Goal: Transaction & Acquisition: Purchase product/service

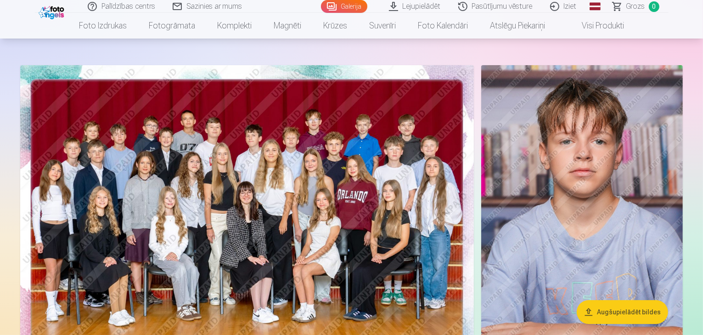
scroll to position [37, 0]
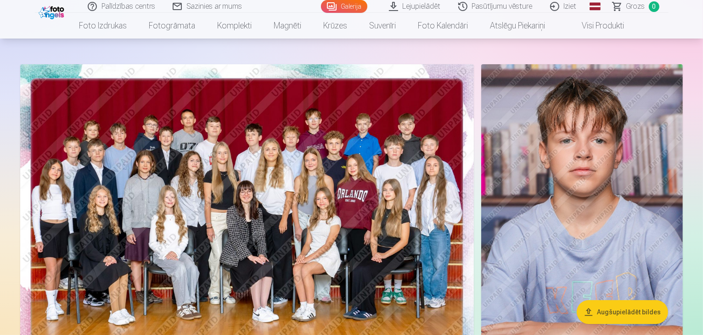
click at [590, 217] on img at bounding box center [581, 215] width 201 height 302
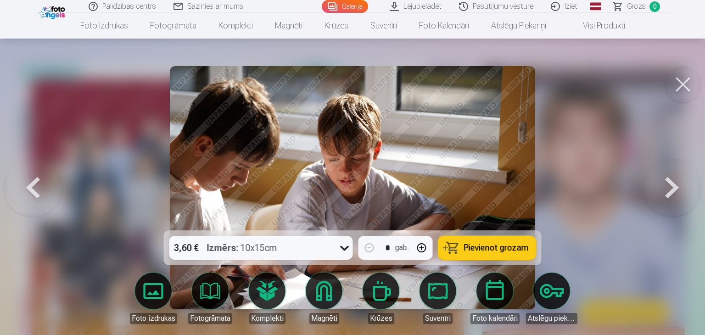
click at [663, 193] on button at bounding box center [672, 187] width 59 height 67
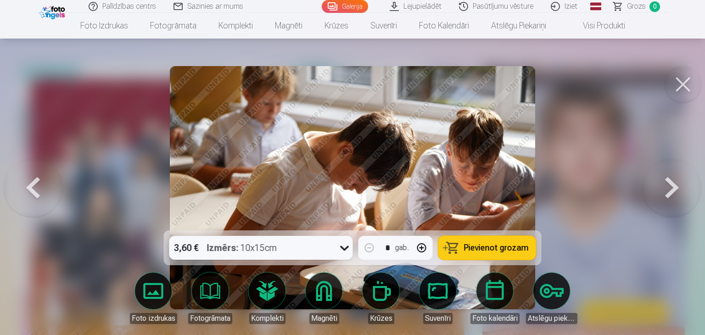
click at [663, 193] on button at bounding box center [672, 187] width 59 height 67
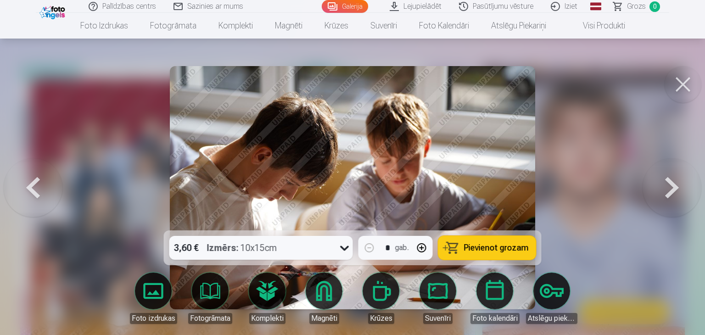
click at [663, 193] on button at bounding box center [672, 187] width 59 height 67
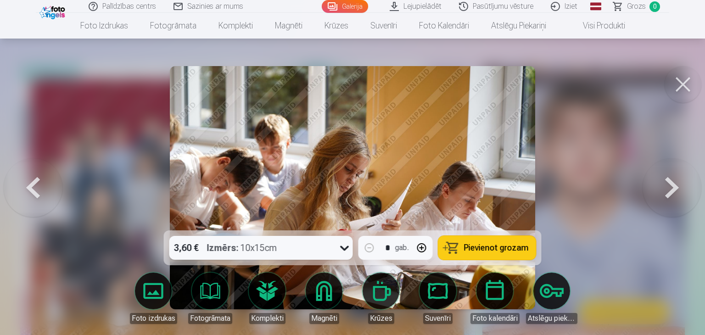
click at [663, 193] on button at bounding box center [672, 187] width 59 height 67
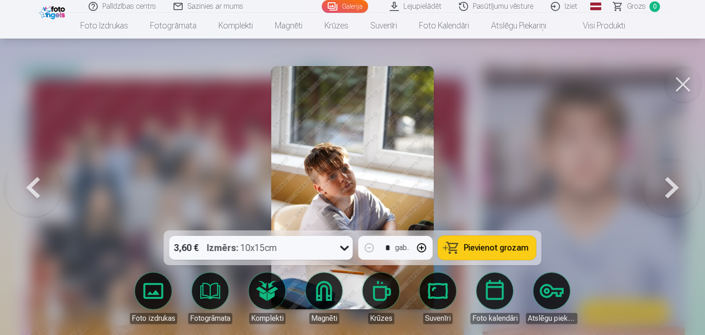
click at [663, 193] on button at bounding box center [672, 187] width 59 height 67
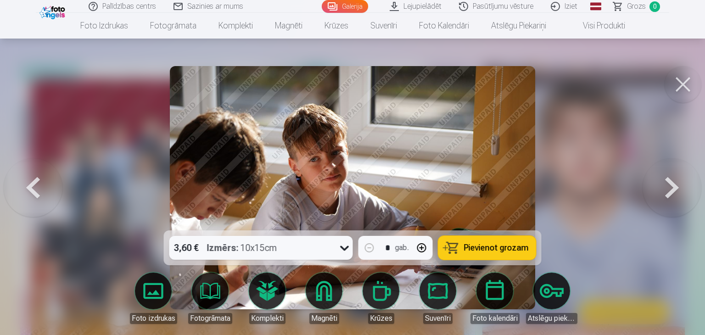
click at [516, 250] on span "Pievienot grozam" at bounding box center [496, 248] width 65 height 8
click at [668, 188] on button at bounding box center [672, 187] width 59 height 67
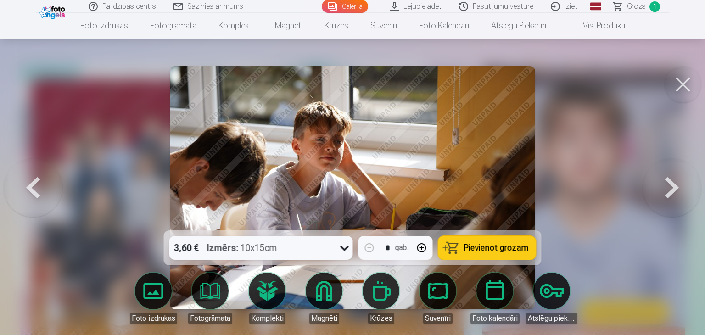
click at [668, 188] on button at bounding box center [672, 187] width 59 height 67
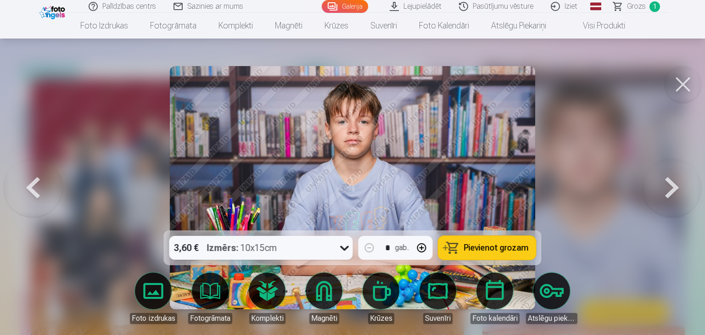
click at [668, 188] on button at bounding box center [672, 187] width 59 height 67
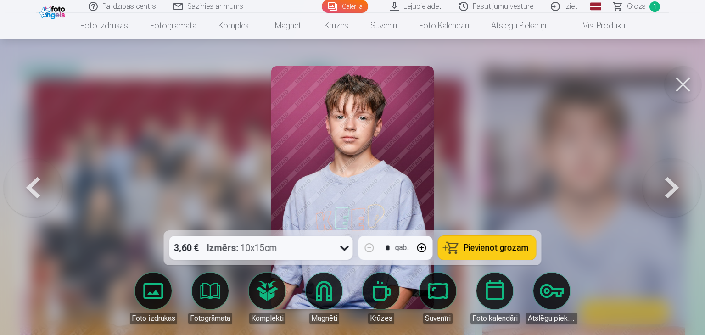
click at [668, 188] on button at bounding box center [672, 187] width 59 height 67
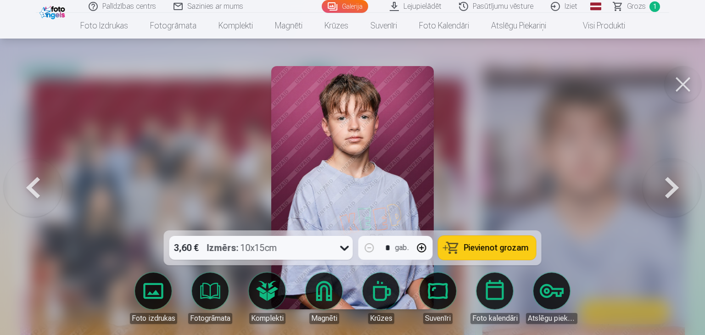
click at [668, 188] on button at bounding box center [672, 187] width 59 height 67
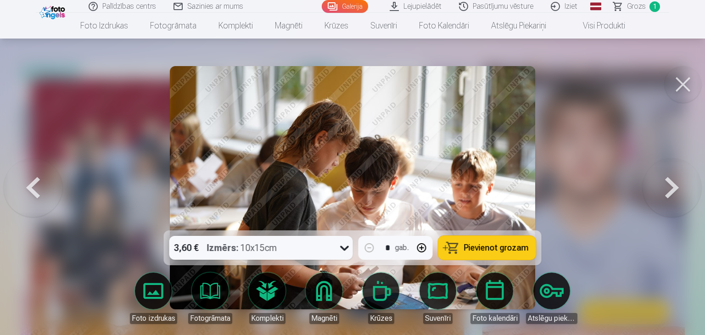
click at [668, 188] on button at bounding box center [672, 187] width 59 height 67
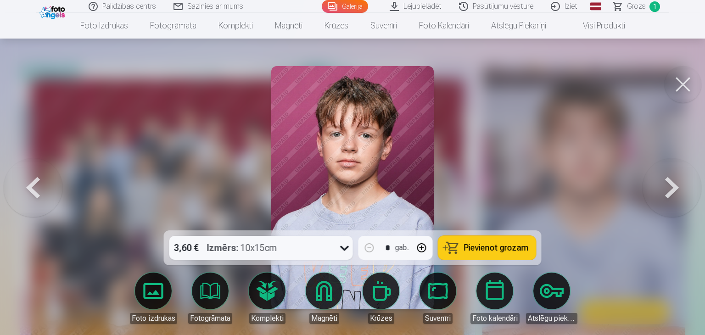
click at [668, 188] on button at bounding box center [672, 187] width 59 height 67
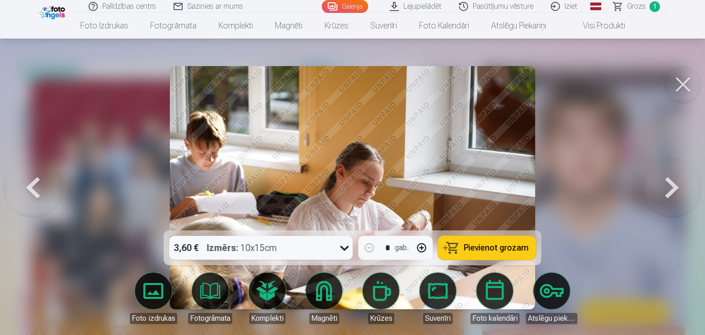
click at [668, 188] on button at bounding box center [672, 187] width 59 height 67
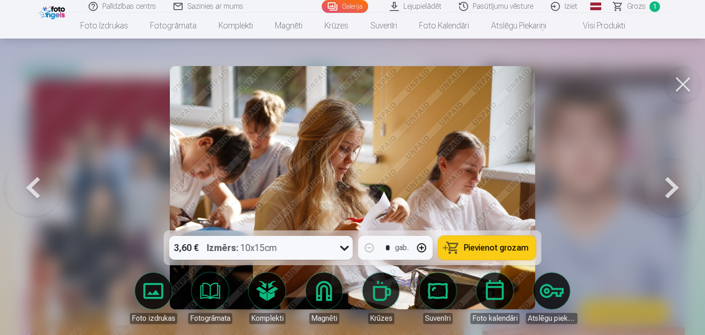
click at [668, 188] on button at bounding box center [672, 187] width 59 height 67
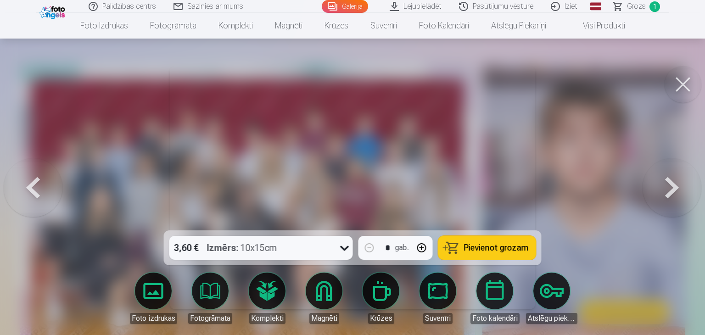
click at [668, 188] on button at bounding box center [672, 187] width 59 height 67
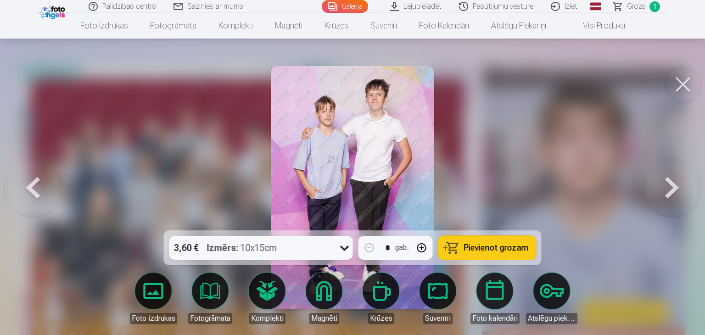
click at [668, 188] on button at bounding box center [672, 187] width 59 height 67
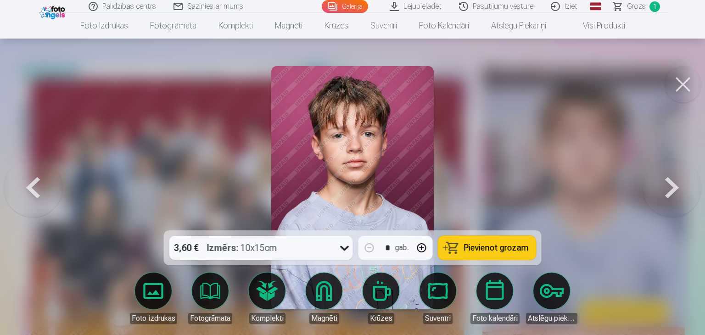
click at [668, 188] on button at bounding box center [672, 187] width 59 height 67
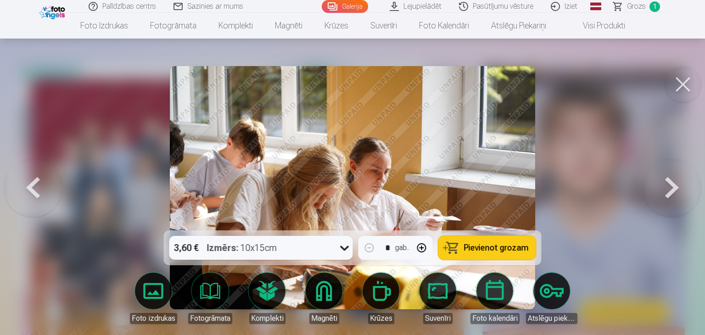
click at [668, 188] on button at bounding box center [672, 187] width 59 height 67
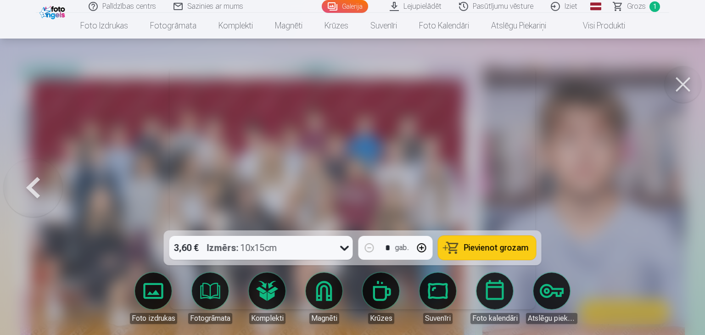
click at [668, 188] on div at bounding box center [352, 167] width 705 height 335
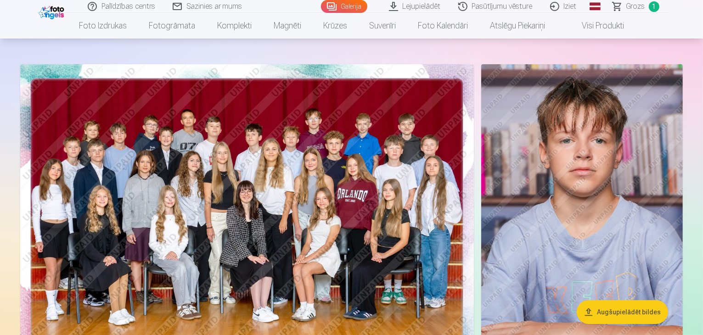
click at [668, 188] on img at bounding box center [581, 215] width 201 height 302
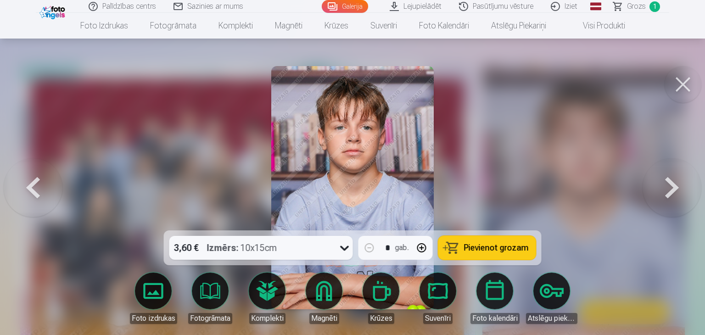
click at [488, 247] on span "Pievienot grozam" at bounding box center [496, 248] width 65 height 8
click at [657, 194] on button at bounding box center [672, 187] width 59 height 67
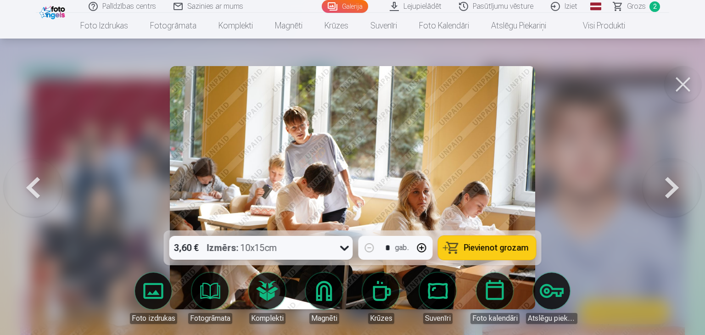
click at [657, 194] on button at bounding box center [672, 187] width 59 height 67
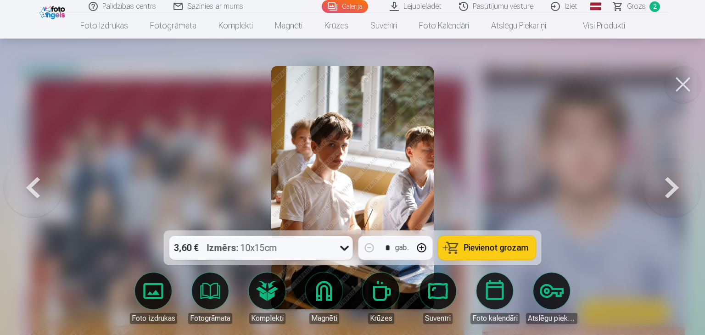
click at [657, 194] on button at bounding box center [672, 187] width 59 height 67
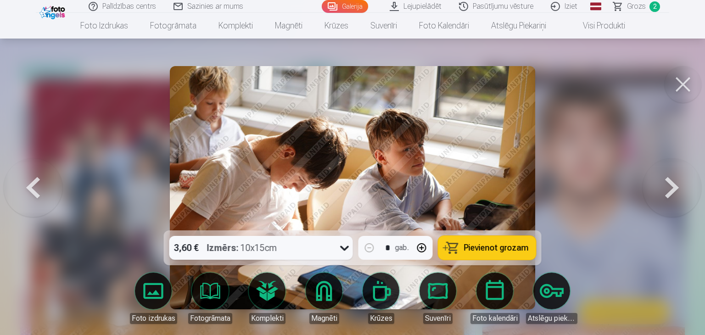
click at [657, 194] on button at bounding box center [672, 187] width 59 height 67
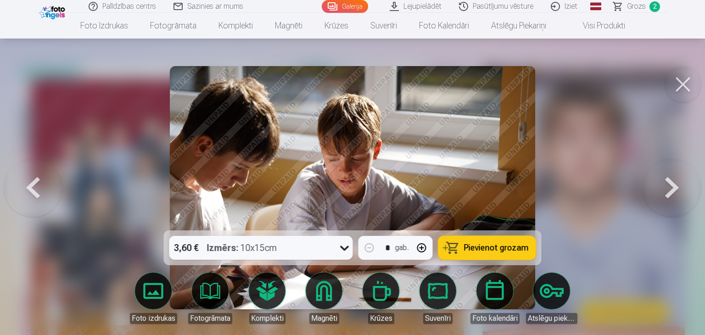
click at [657, 194] on button at bounding box center [672, 187] width 59 height 67
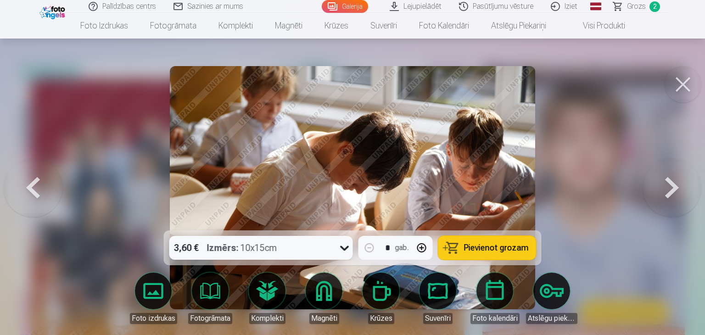
click at [657, 194] on button at bounding box center [672, 187] width 59 height 67
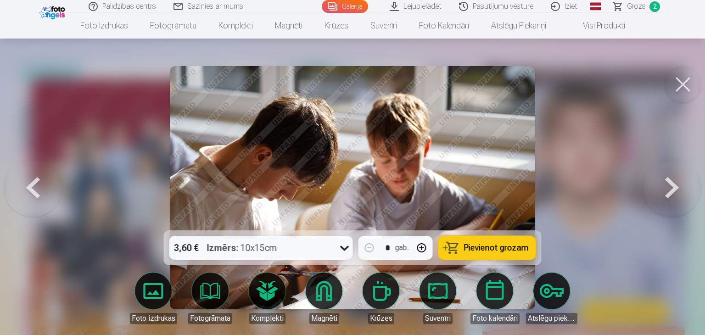
click at [657, 194] on button at bounding box center [672, 187] width 59 height 67
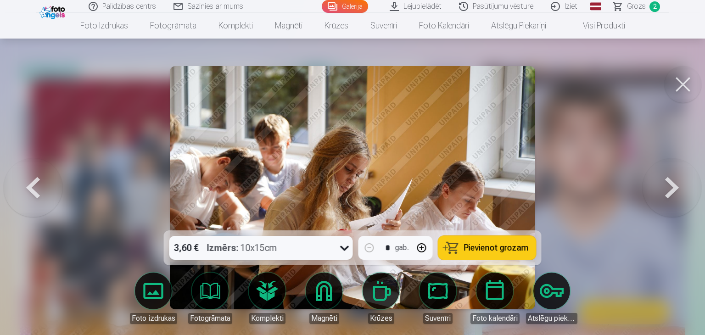
click at [657, 194] on button at bounding box center [672, 187] width 59 height 67
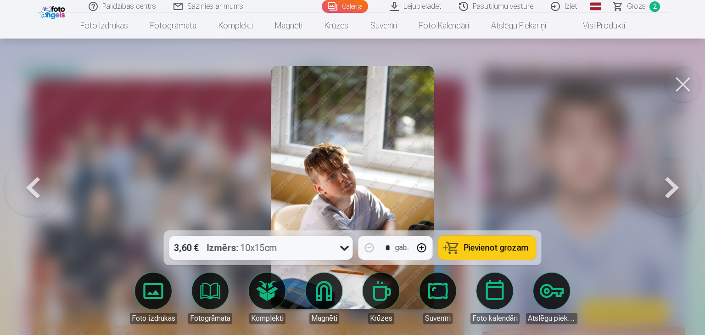
click at [486, 245] on span "Pievienot grozam" at bounding box center [496, 248] width 65 height 8
click at [665, 185] on button at bounding box center [672, 187] width 59 height 67
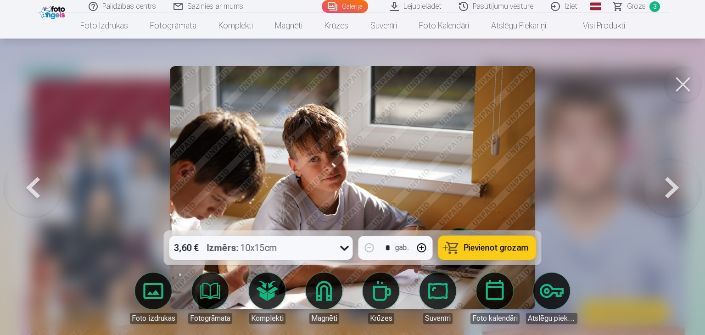
click at [665, 185] on button at bounding box center [672, 187] width 59 height 67
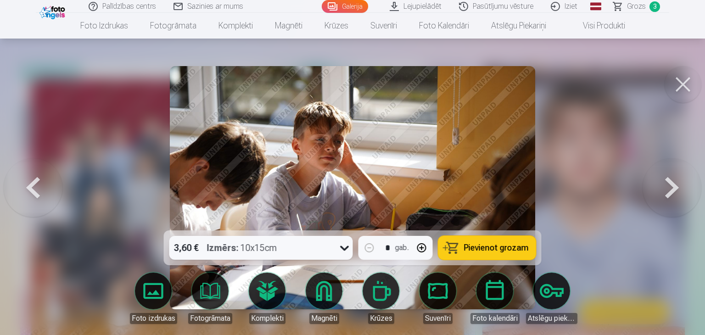
click at [510, 257] on button "Pievienot grozam" at bounding box center [487, 248] width 98 height 24
click at [665, 193] on button at bounding box center [672, 187] width 59 height 67
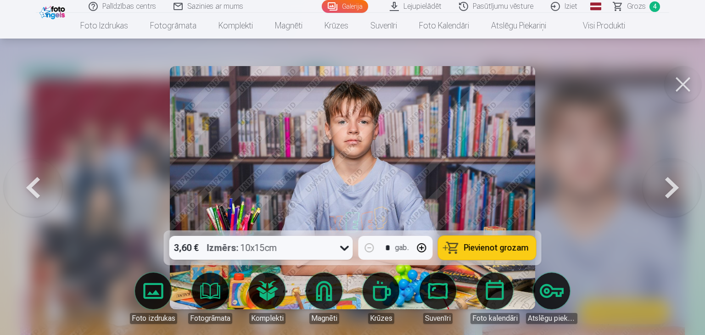
click at [665, 193] on button at bounding box center [672, 187] width 59 height 67
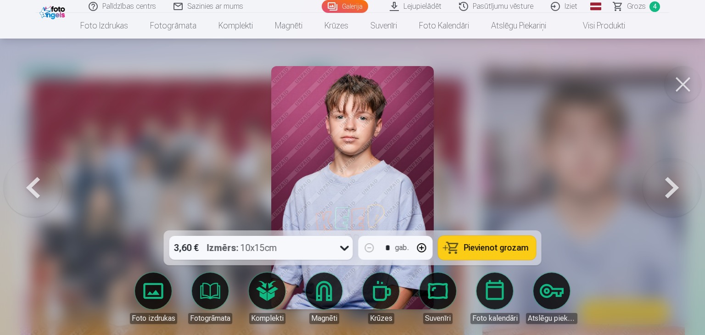
click at [511, 240] on button "Pievienot grozam" at bounding box center [487, 248] width 98 height 24
click at [666, 195] on button at bounding box center [672, 187] width 59 height 67
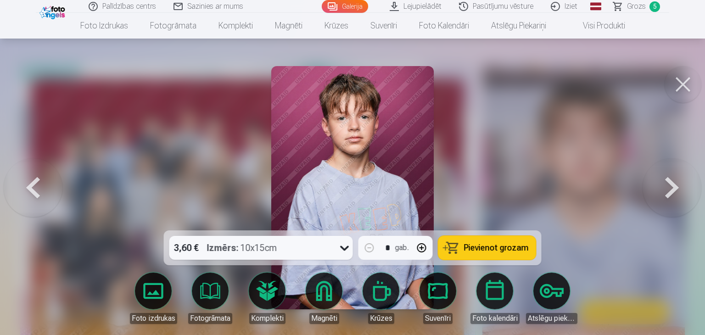
click at [520, 251] on span "Pievienot grozam" at bounding box center [496, 248] width 65 height 8
click at [675, 188] on button at bounding box center [672, 187] width 59 height 67
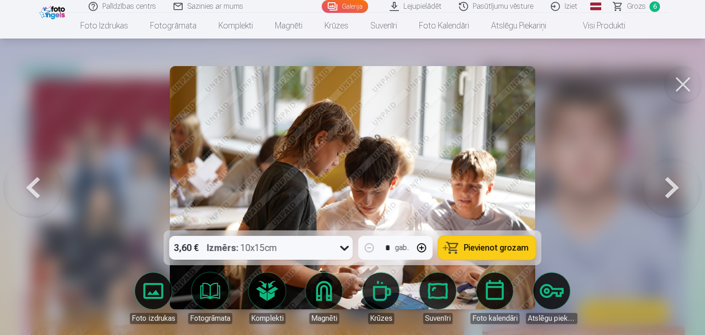
click at [675, 188] on button at bounding box center [672, 187] width 59 height 67
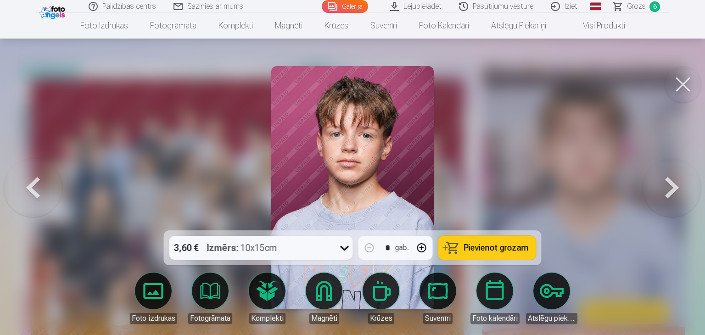
click at [520, 246] on span "Pievienot grozam" at bounding box center [496, 248] width 65 height 8
click at [673, 185] on button at bounding box center [672, 187] width 59 height 67
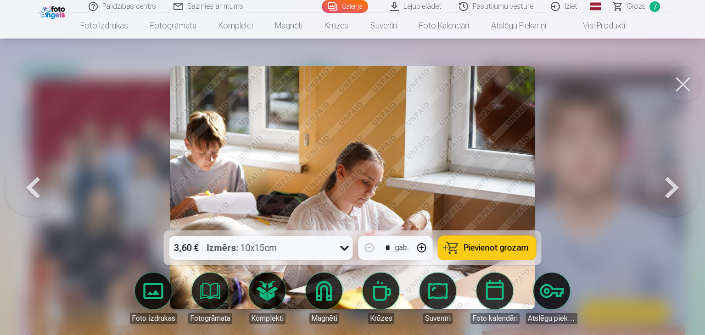
click at [673, 185] on button at bounding box center [672, 187] width 59 height 67
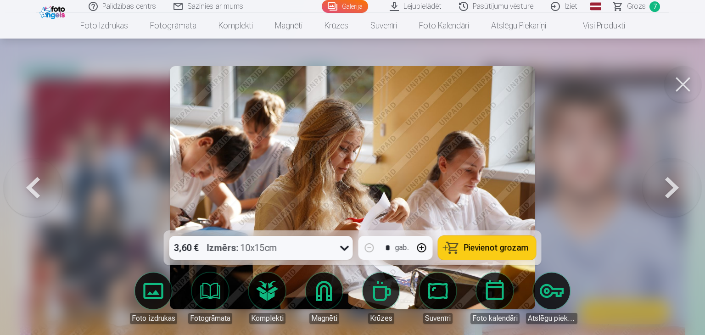
click at [673, 185] on button at bounding box center [672, 187] width 59 height 67
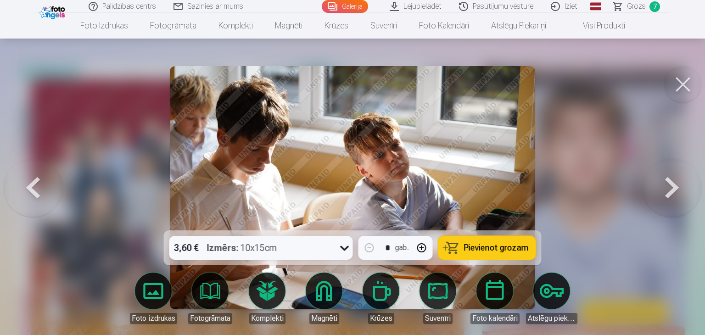
click at [673, 185] on button at bounding box center [672, 187] width 59 height 67
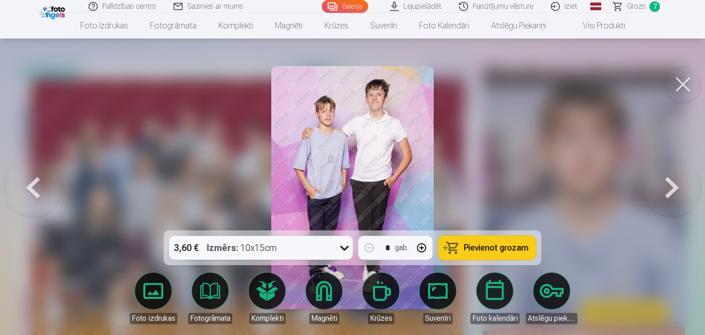
click at [528, 248] on button "Pievienot grozam" at bounding box center [487, 248] width 98 height 24
click at [673, 199] on button at bounding box center [672, 187] width 59 height 67
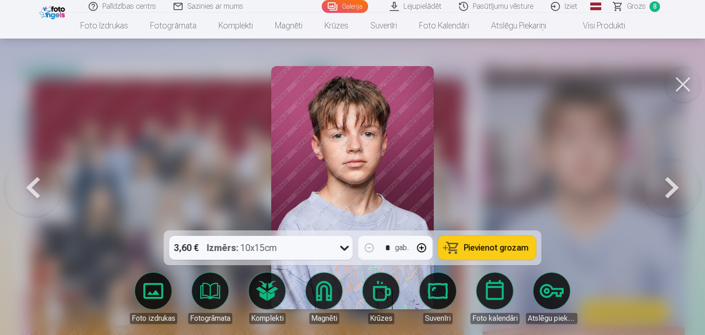
click at [673, 199] on button at bounding box center [672, 187] width 59 height 67
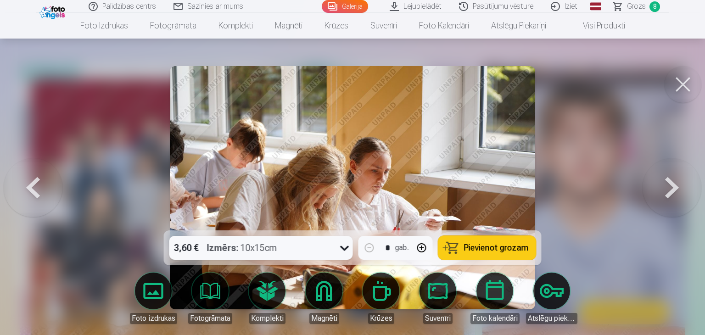
click at [673, 199] on button at bounding box center [672, 187] width 59 height 67
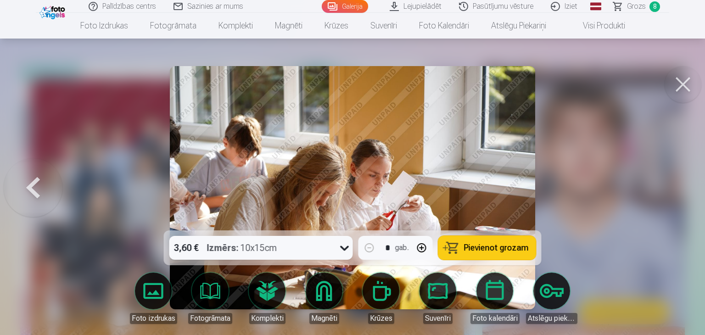
click at [673, 199] on div at bounding box center [352, 167] width 705 height 335
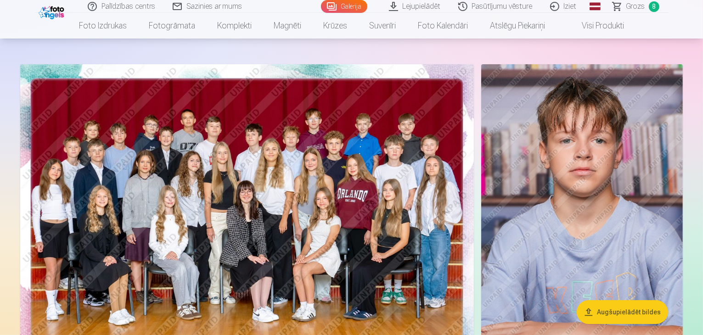
click at [632, 4] on span "Grozs" at bounding box center [635, 6] width 19 height 11
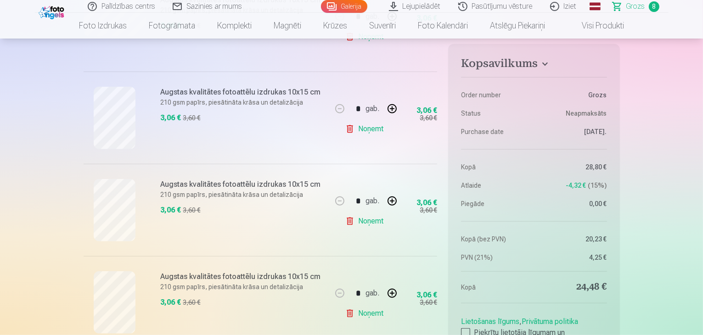
scroll to position [551, 0]
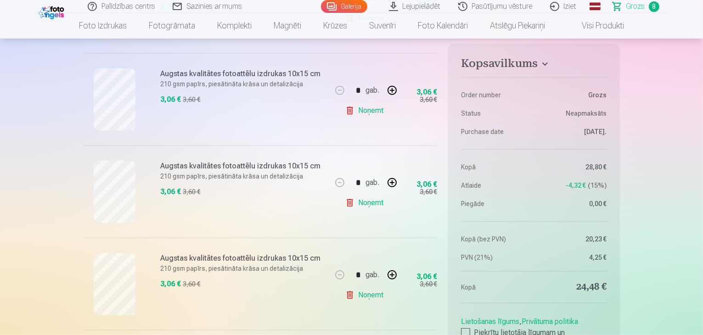
click at [364, 204] on link "Noņemt" at bounding box center [366, 203] width 42 height 18
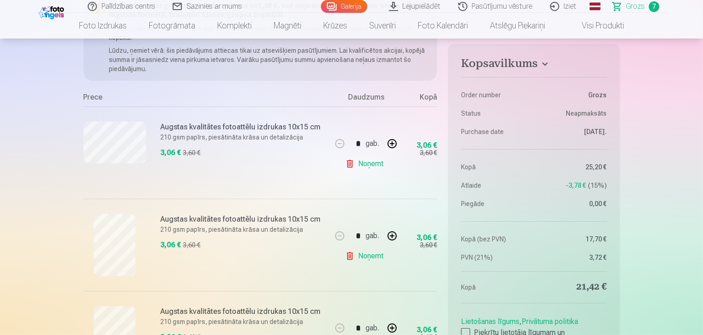
scroll to position [55, 0]
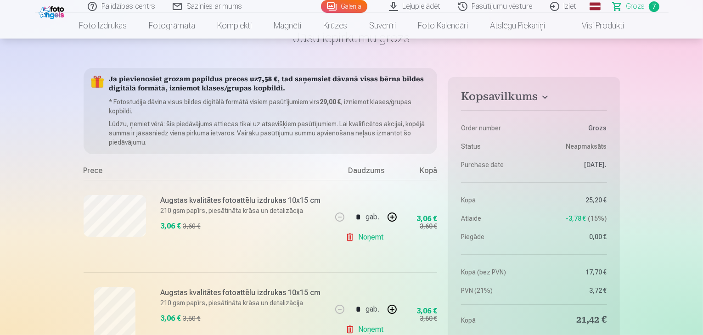
scroll to position [37, 0]
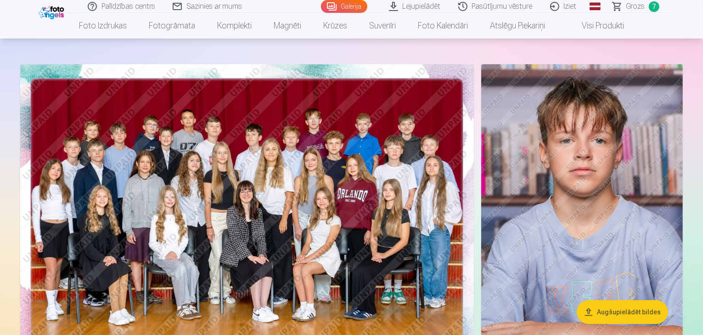
click at [628, 198] on img at bounding box center [581, 215] width 201 height 302
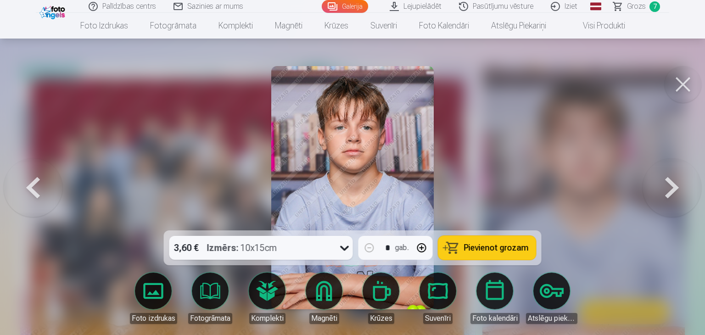
click at [664, 190] on button at bounding box center [672, 187] width 59 height 67
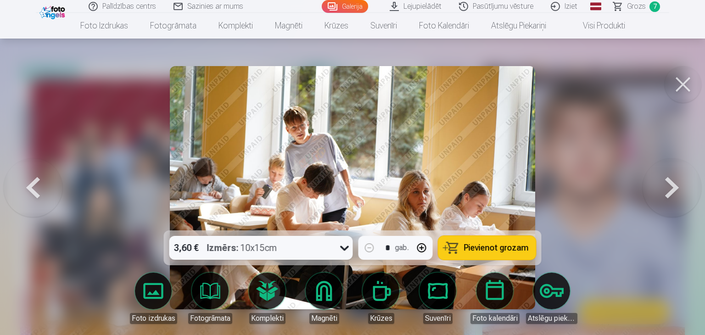
click at [664, 190] on button at bounding box center [672, 187] width 59 height 67
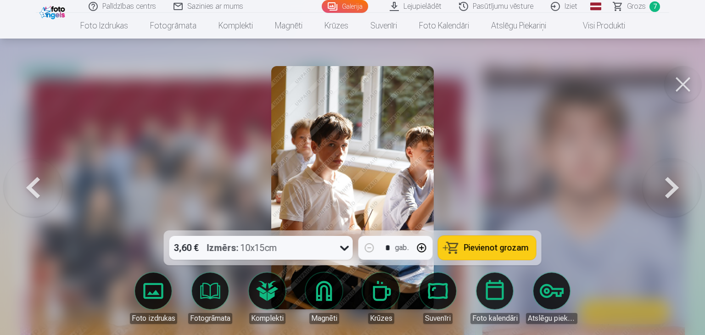
click at [664, 190] on button at bounding box center [672, 187] width 59 height 67
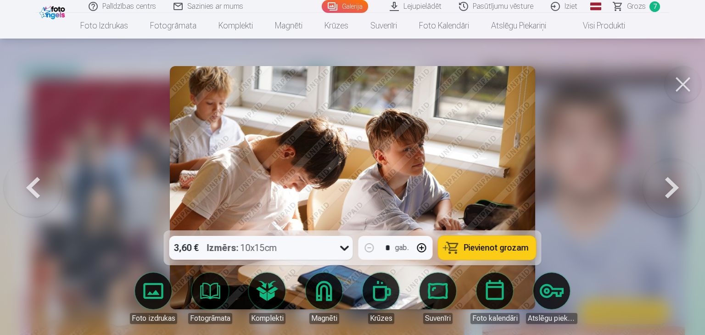
click at [664, 190] on button at bounding box center [672, 187] width 59 height 67
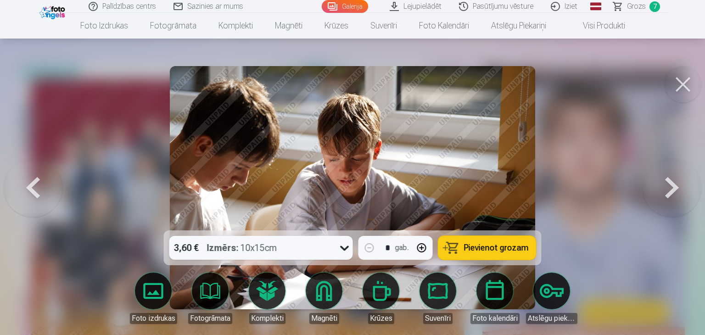
click at [664, 190] on button at bounding box center [672, 187] width 59 height 67
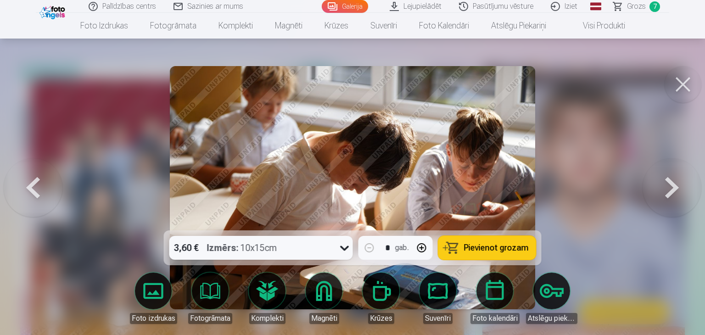
click at [664, 190] on button at bounding box center [672, 187] width 59 height 67
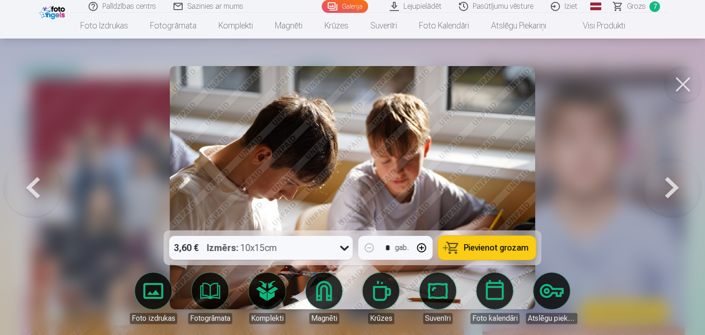
click at [664, 190] on button at bounding box center [672, 187] width 59 height 67
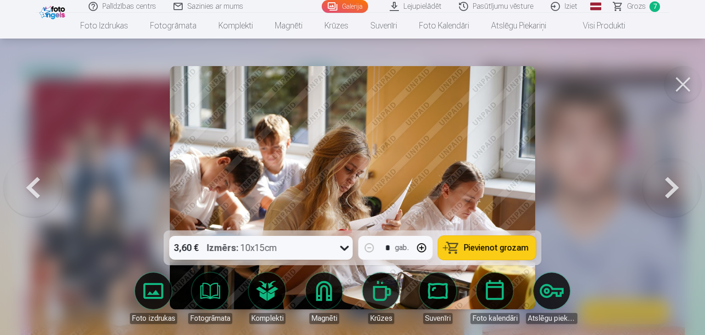
click at [40, 183] on button at bounding box center [33, 187] width 59 height 67
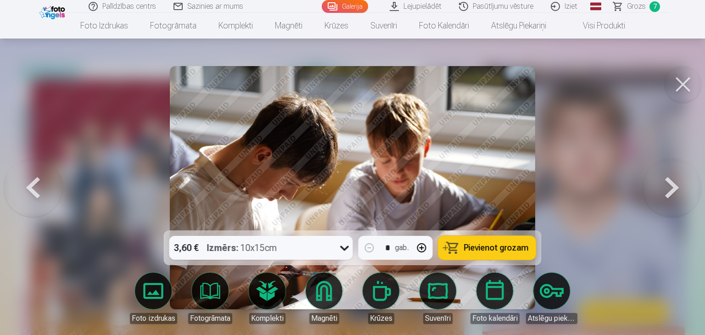
click at [40, 183] on button at bounding box center [33, 187] width 59 height 67
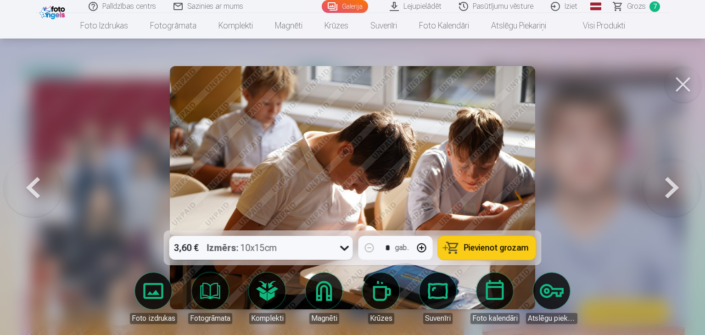
click at [40, 183] on button at bounding box center [33, 187] width 59 height 67
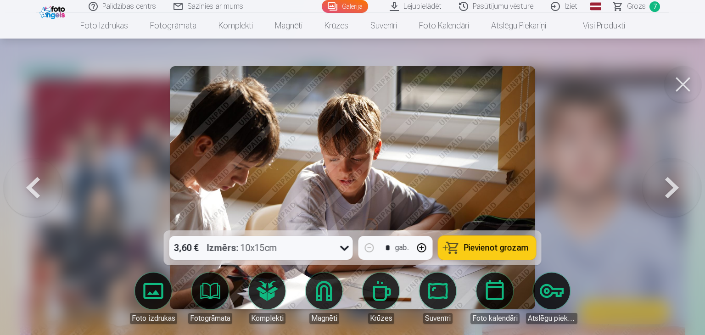
click at [40, 183] on button at bounding box center [33, 187] width 59 height 67
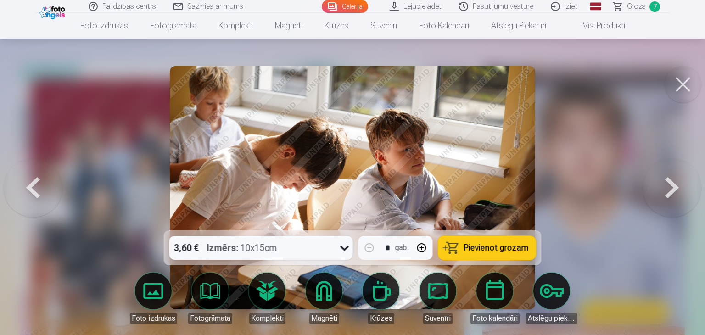
click at [40, 183] on button at bounding box center [33, 187] width 59 height 67
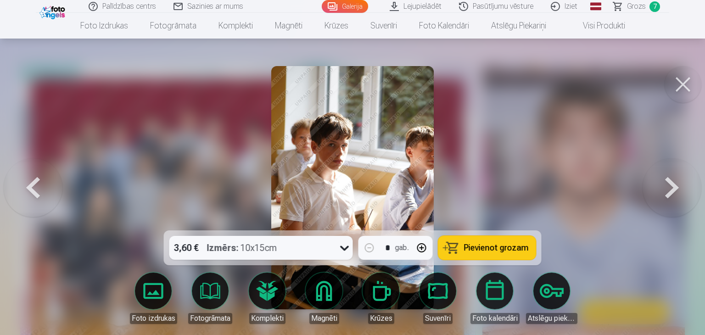
click at [676, 186] on button at bounding box center [672, 187] width 59 height 67
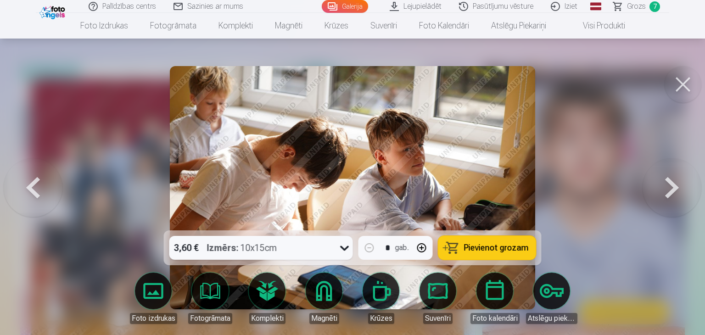
click at [503, 238] on button "Pievienot grozam" at bounding box center [487, 248] width 98 height 24
click at [670, 191] on button at bounding box center [672, 187] width 59 height 67
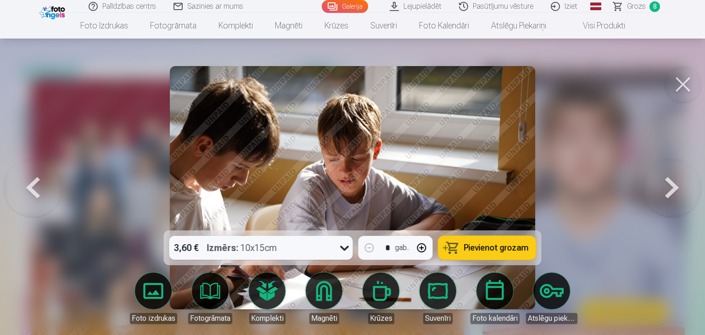
click at [670, 191] on button at bounding box center [672, 187] width 59 height 67
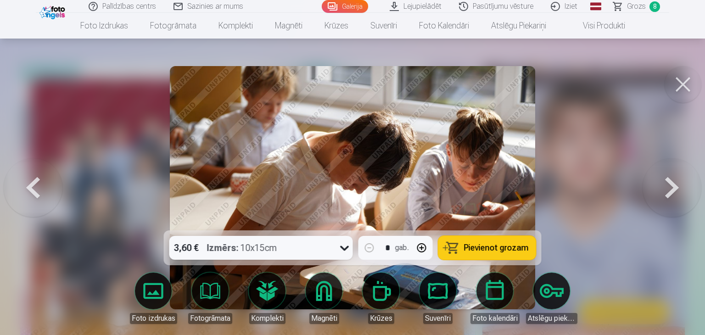
click at [670, 191] on button at bounding box center [672, 187] width 59 height 67
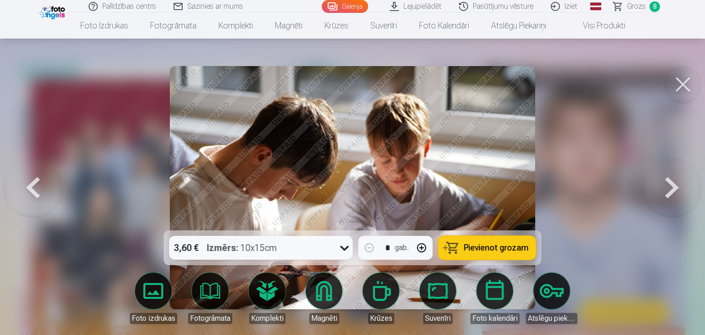
click at [670, 191] on button at bounding box center [672, 187] width 59 height 67
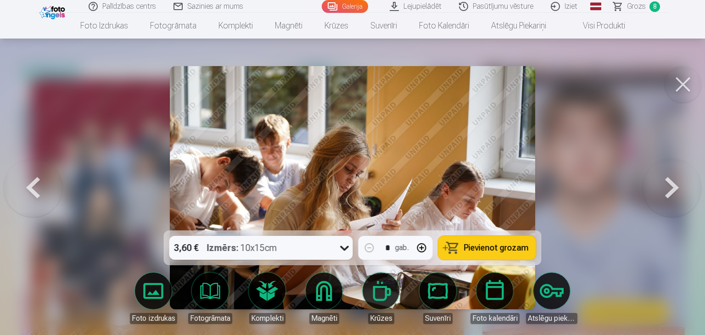
click at [670, 191] on button at bounding box center [672, 187] width 59 height 67
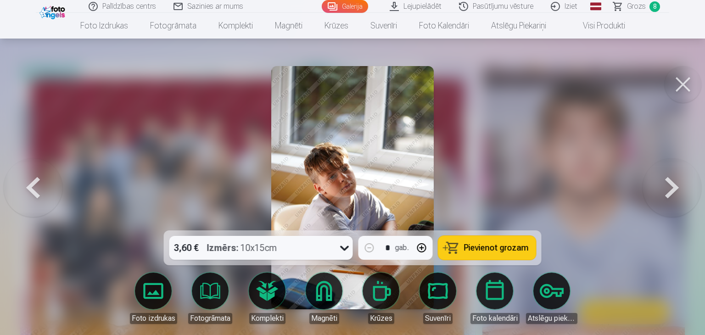
click at [670, 191] on button at bounding box center [672, 187] width 59 height 67
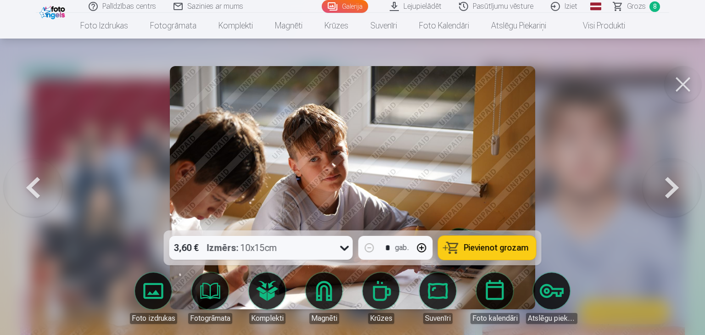
click at [670, 191] on button at bounding box center [672, 187] width 59 height 67
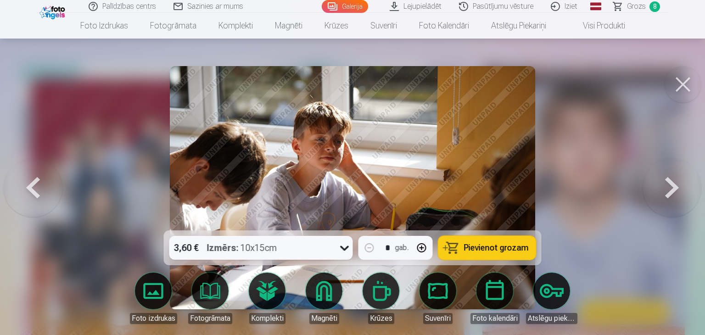
click at [31, 193] on button at bounding box center [33, 187] width 59 height 67
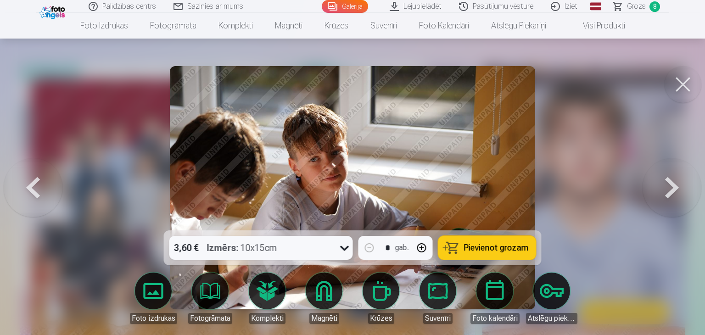
click at [468, 253] on button "Pievienot grozam" at bounding box center [487, 248] width 98 height 24
click at [670, 190] on button at bounding box center [672, 187] width 59 height 67
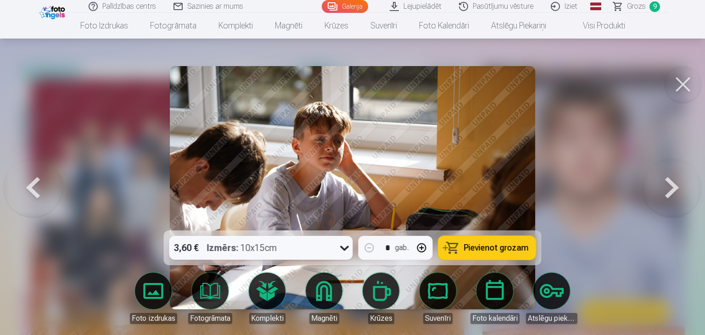
click at [670, 190] on button at bounding box center [672, 187] width 59 height 67
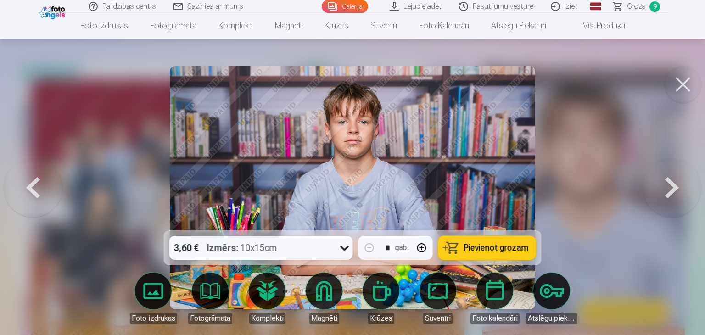
click at [670, 190] on button at bounding box center [672, 187] width 59 height 67
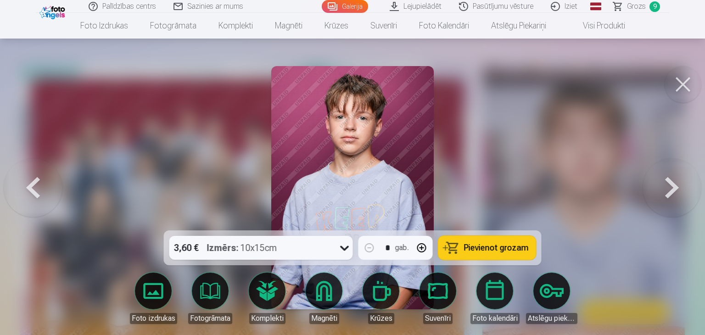
click at [670, 190] on button at bounding box center [672, 187] width 59 height 67
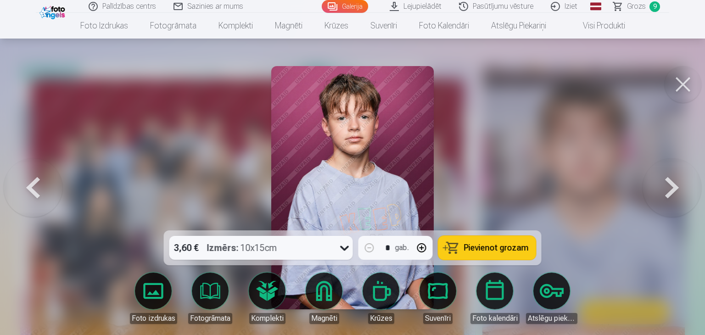
click at [670, 190] on button at bounding box center [672, 187] width 59 height 67
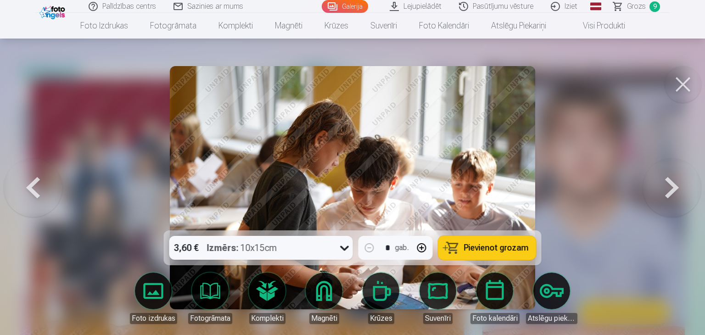
click at [670, 190] on button at bounding box center [672, 187] width 59 height 67
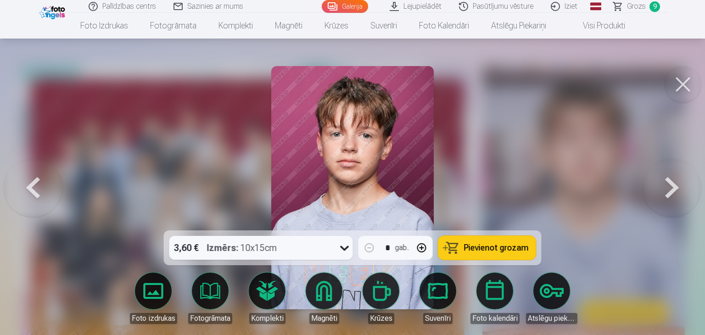
click at [670, 190] on button at bounding box center [672, 187] width 59 height 67
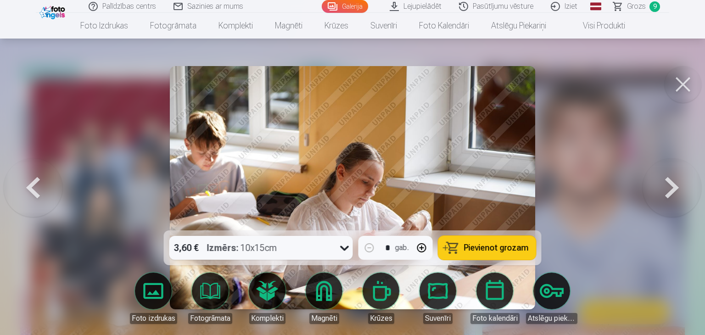
click at [670, 190] on button at bounding box center [672, 187] width 59 height 67
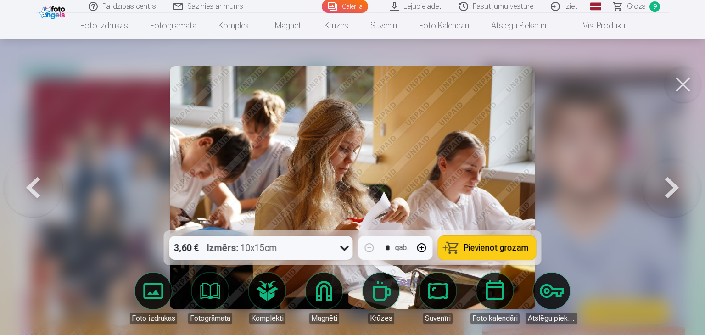
click at [670, 190] on button at bounding box center [672, 187] width 59 height 67
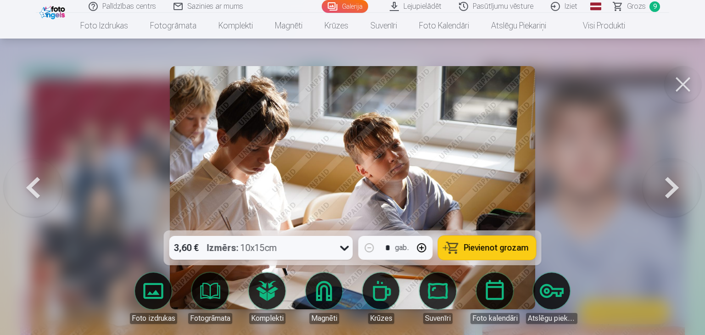
click at [670, 190] on button at bounding box center [672, 187] width 59 height 67
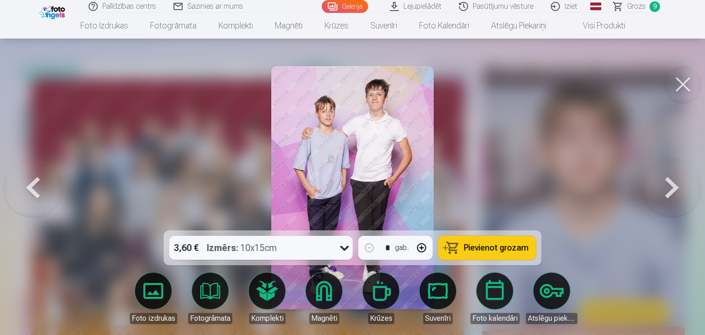
click at [670, 190] on button at bounding box center [672, 187] width 59 height 67
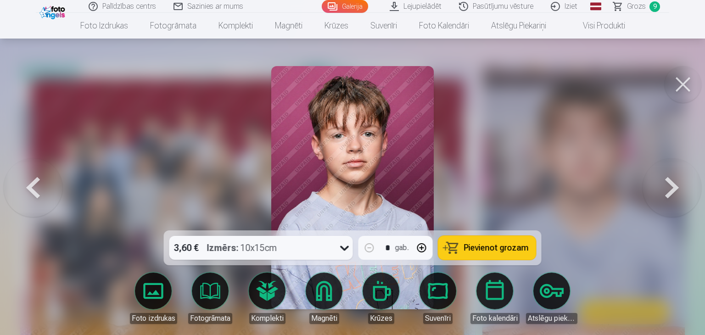
click at [670, 190] on button at bounding box center [672, 187] width 59 height 67
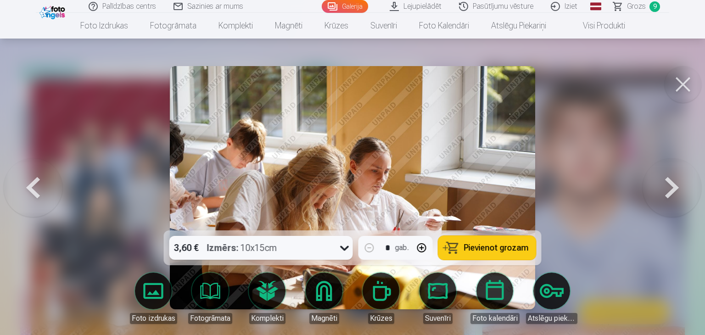
click at [670, 190] on button at bounding box center [672, 187] width 59 height 67
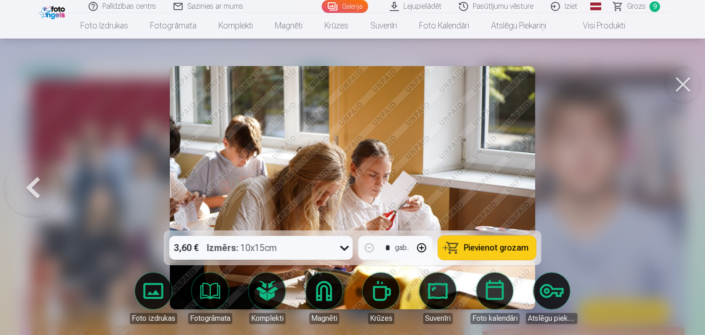
click at [670, 190] on div at bounding box center [352, 167] width 705 height 335
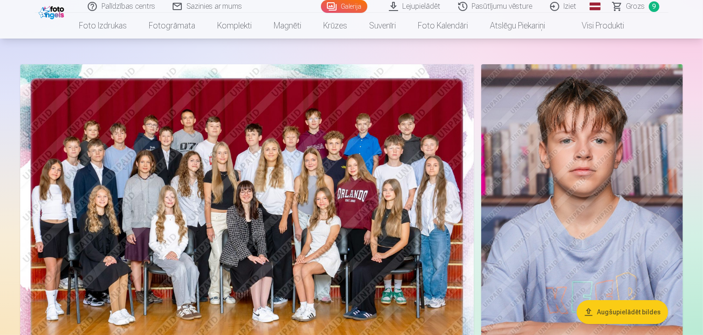
click at [650, 8] on span "9" at bounding box center [653, 6] width 11 height 11
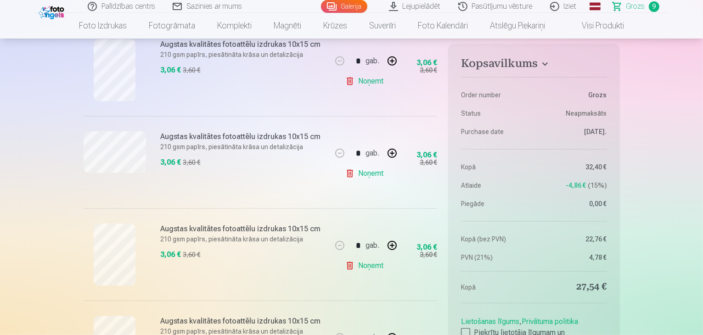
scroll to position [367, 0]
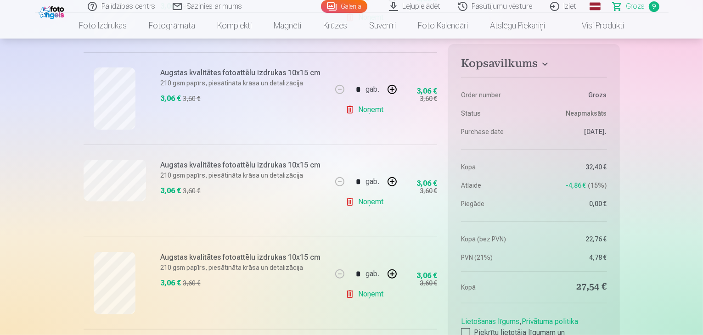
click at [356, 113] on link "Noņemt" at bounding box center [366, 110] width 42 height 18
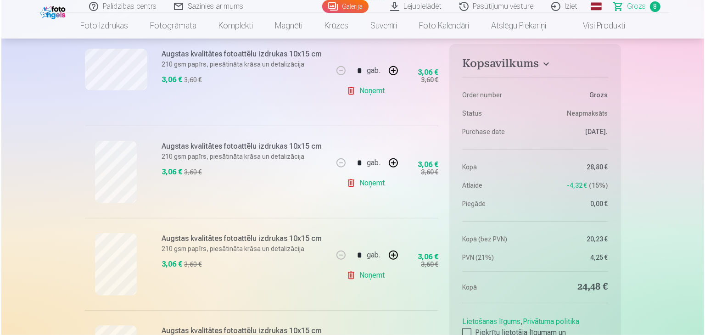
scroll to position [312, 0]
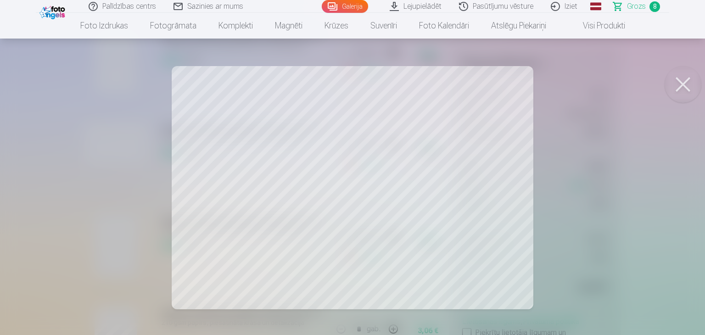
click at [628, 5] on span "Grozs" at bounding box center [636, 6] width 19 height 11
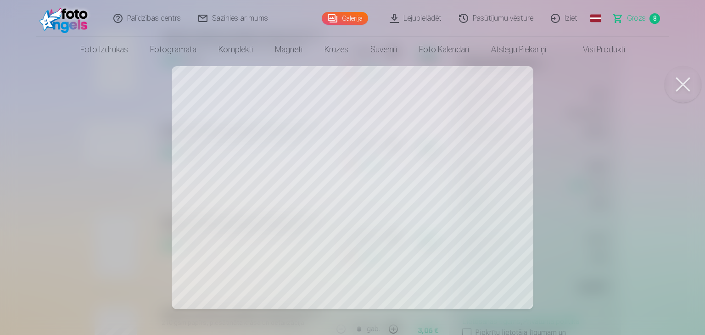
scroll to position [0, 0]
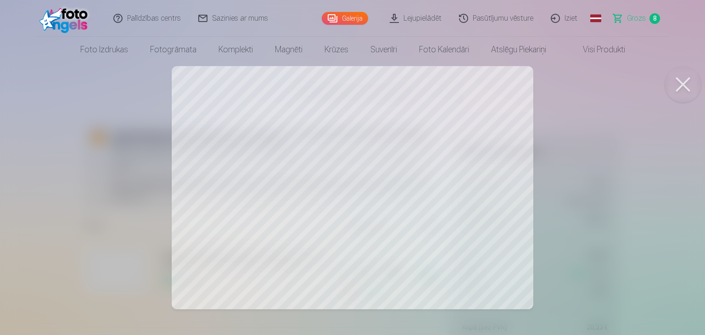
click at [628, 5] on link "Grozs 8" at bounding box center [637, 18] width 64 height 37
click at [635, 15] on span "Grozs" at bounding box center [636, 18] width 19 height 11
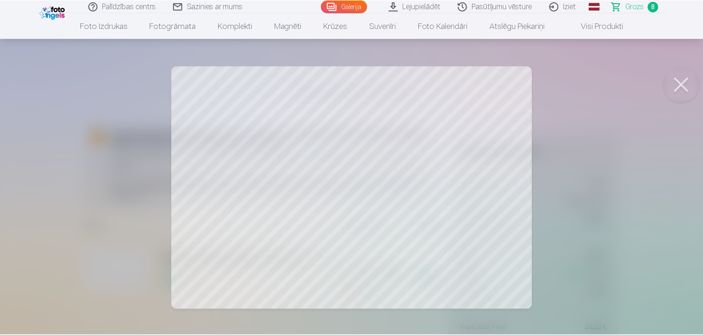
scroll to position [37, 0]
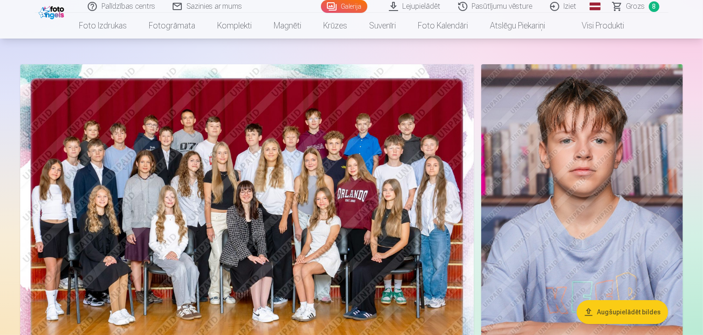
click at [631, 4] on span "Grozs" at bounding box center [635, 6] width 19 height 11
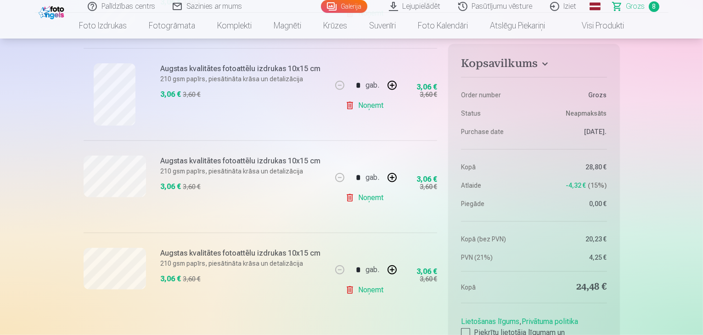
scroll to position [679, 0]
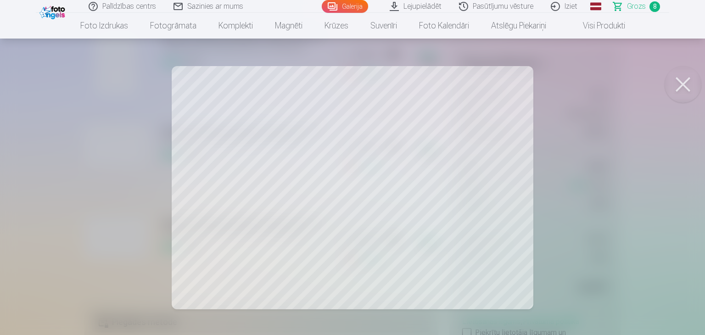
click at [686, 94] on button at bounding box center [683, 84] width 37 height 37
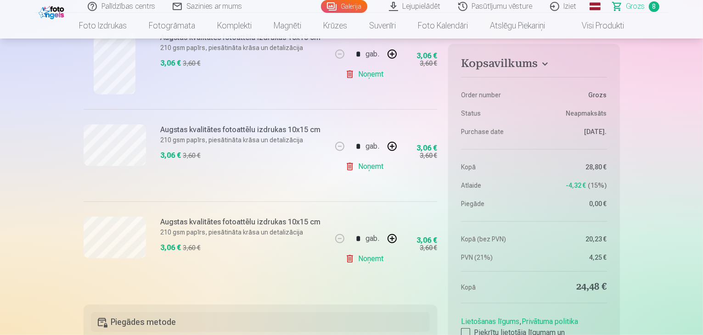
click at [363, 169] on link "Noņemt" at bounding box center [366, 166] width 42 height 18
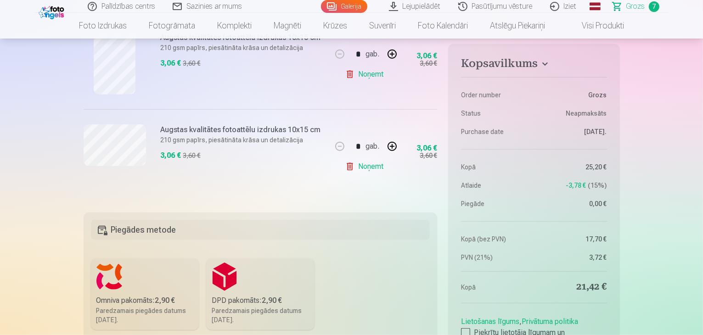
scroll to position [972, 0]
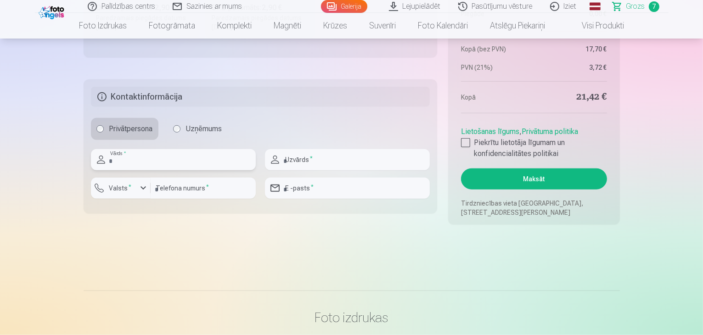
click at [235, 152] on input "text" at bounding box center [173, 159] width 165 height 21
type input "*****"
type input "********"
type input "**********"
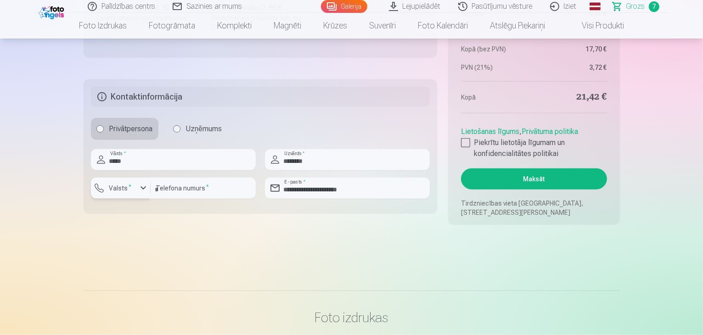
click at [143, 191] on div "button" at bounding box center [143, 188] width 11 height 11
click at [148, 211] on li "+371 Latvija" at bounding box center [130, 210] width 65 height 18
click at [700, 34] on nav "Foto izdrukas Augstas kvalitātes fotoattēlu izdrukas 210 gsm papīrs, piesātināt…" at bounding box center [351, 26] width 703 height 26
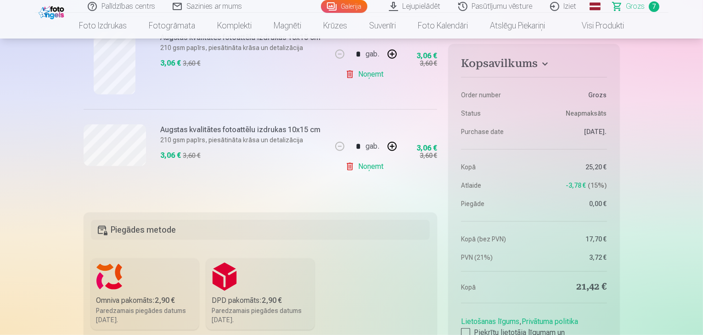
click at [109, 302] on div "Omniva pakomāts : 2,90 €" at bounding box center [144, 300] width 97 height 11
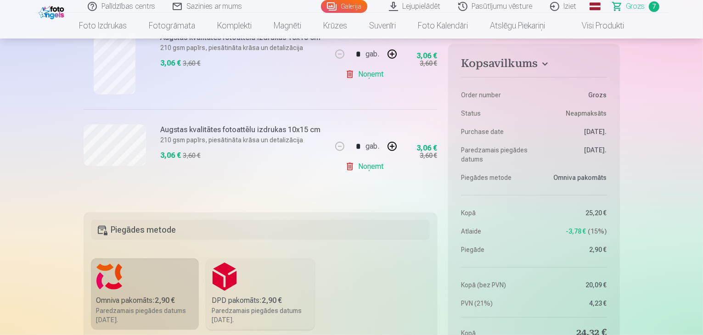
click at [164, 314] on div "Paredzamais piegādes datums 1.11.2025." at bounding box center [144, 315] width 97 height 18
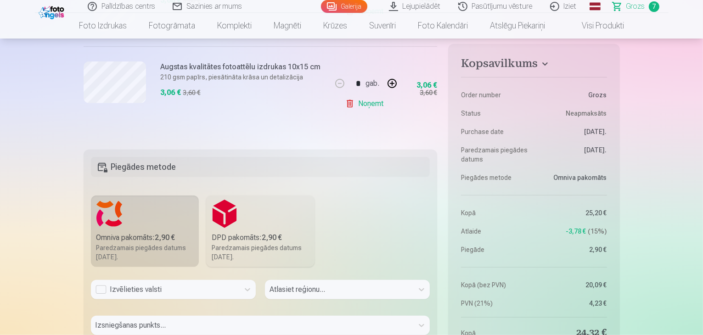
scroll to position [844, 0]
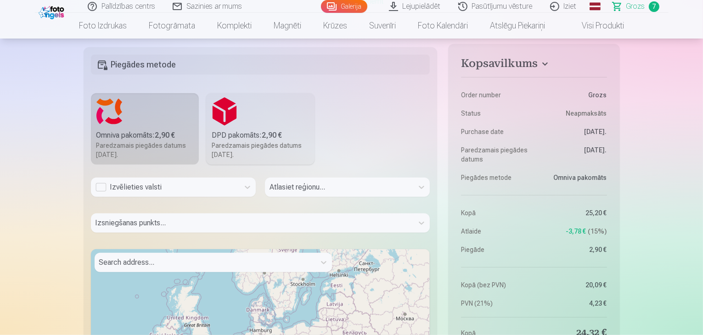
click at [98, 190] on div "Izvēlieties valsti" at bounding box center [164, 187] width 139 height 11
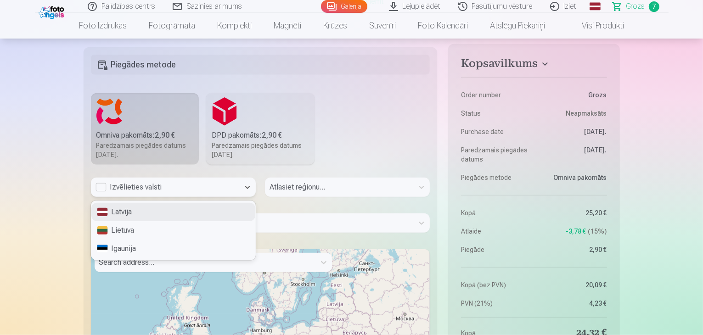
click at [112, 212] on div "Latvija" at bounding box center [173, 212] width 164 height 18
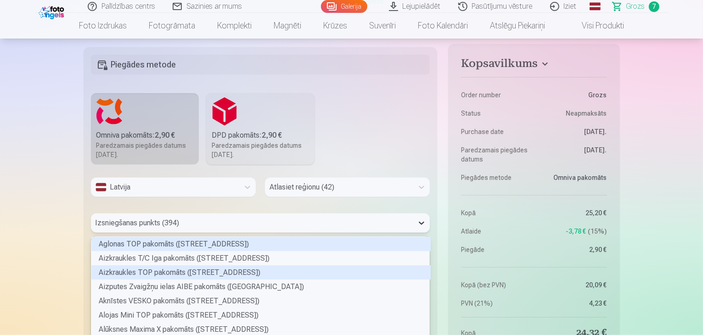
scroll to position [887, 0]
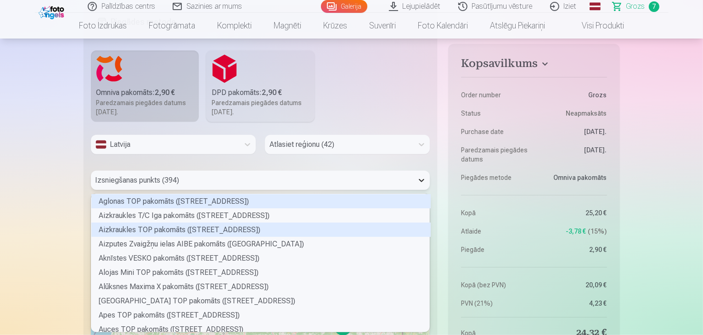
click at [425, 190] on div "394 results available. Use Up and Down to choose options, press Enter to select…" at bounding box center [260, 180] width 339 height 19
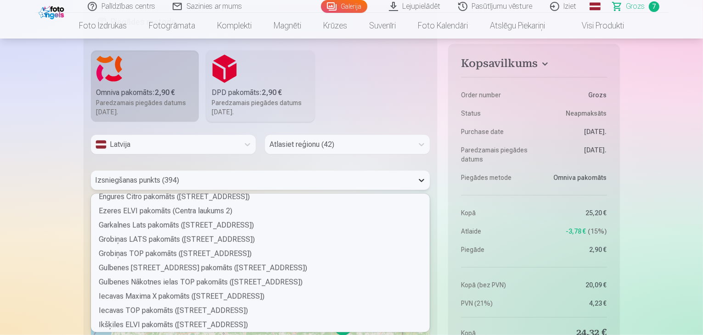
scroll to position [815, 0]
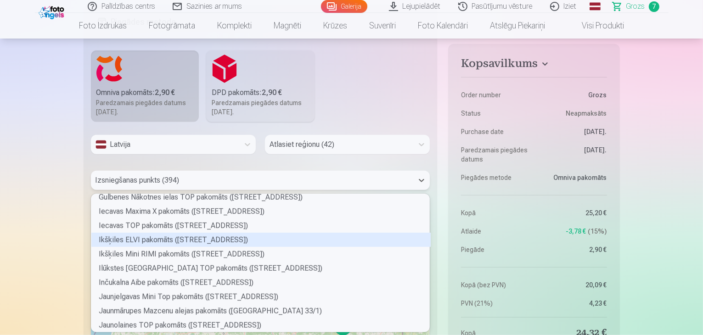
click at [426, 241] on div "Ikšķiles ELVI pakomāts (Daugavas prospekts 18A)" at bounding box center [260, 240] width 339 height 14
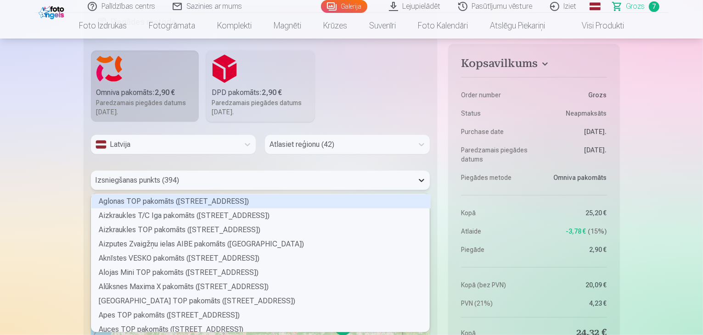
click at [421, 178] on icon at bounding box center [421, 180] width 9 height 9
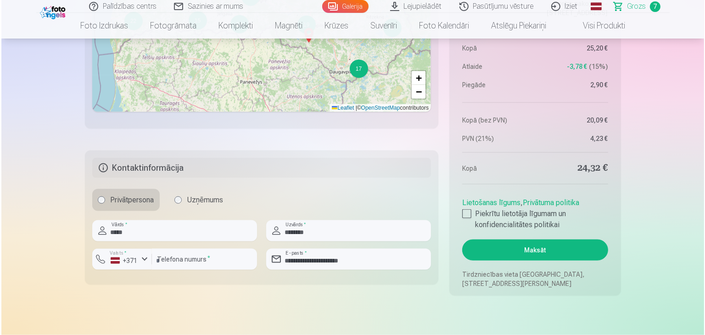
scroll to position [1236, 0]
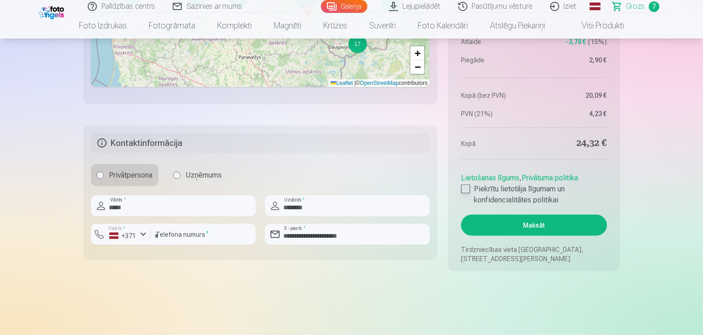
click at [465, 185] on div at bounding box center [465, 188] width 9 height 9
click at [501, 218] on button "Maksāt" at bounding box center [533, 225] width 145 height 21
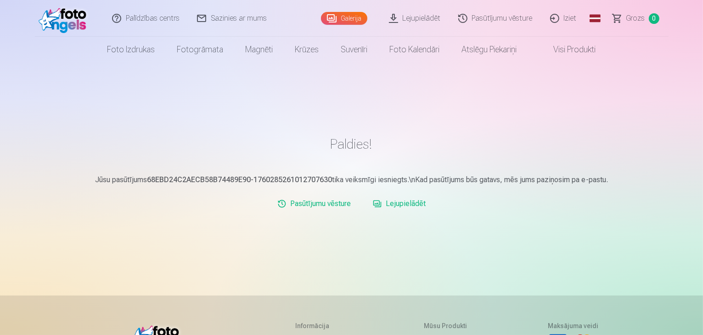
click at [395, 203] on link "Lejupielādēt" at bounding box center [399, 204] width 60 height 18
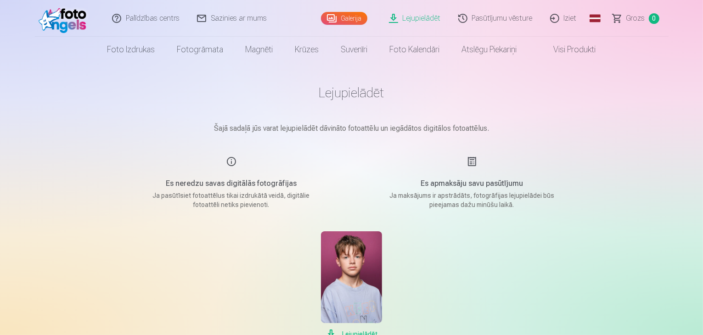
click at [355, 278] on img at bounding box center [351, 277] width 61 height 92
click at [445, 145] on main "Lejupielādēt Šajā sadaļā jūs varat lejupielādēt dāvināto fotoattēlu un iegādāto…" at bounding box center [351, 211] width 459 height 299
